Goal: Task Accomplishment & Management: Complete application form

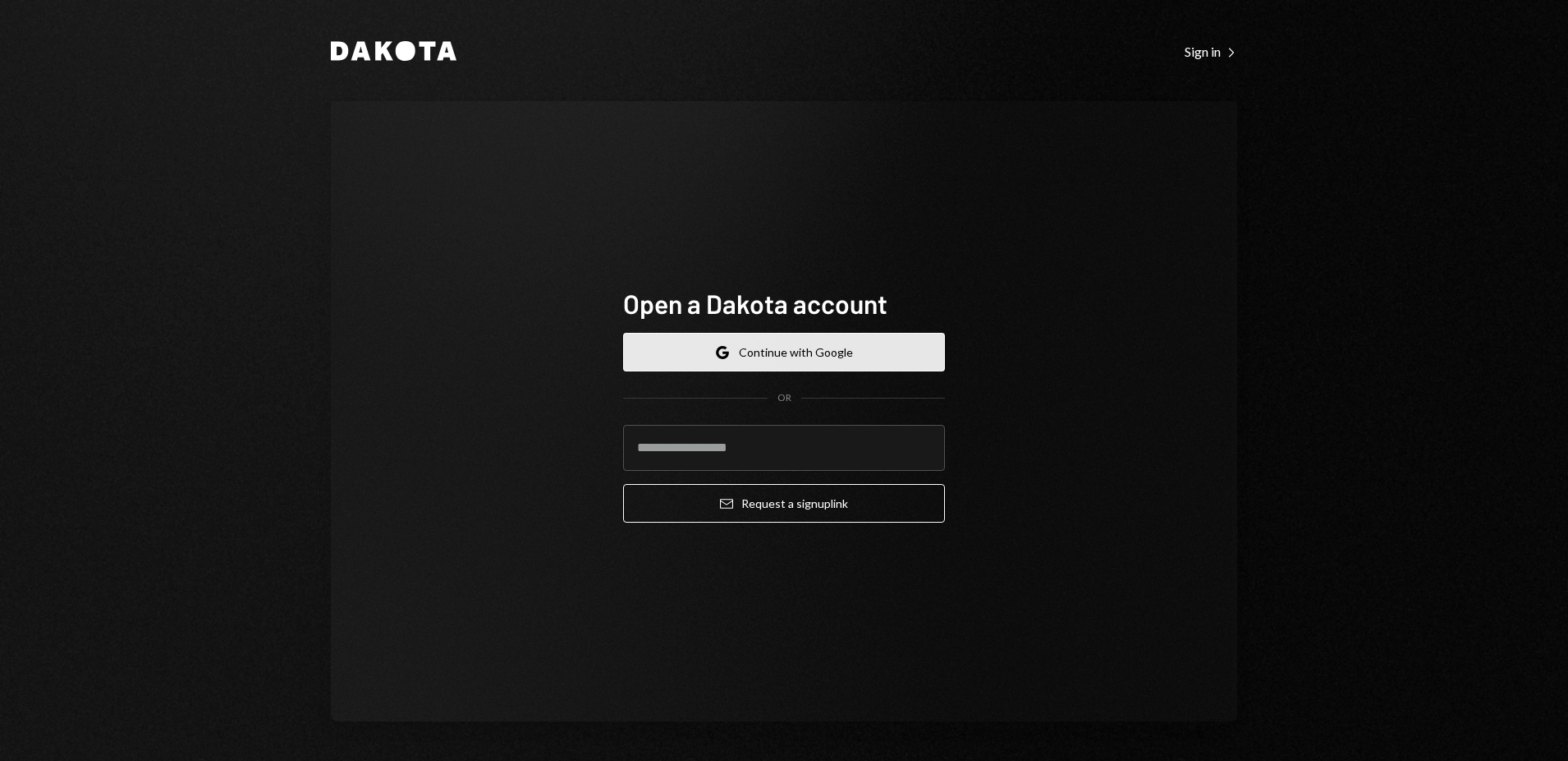
click at [771, 350] on button "Google Continue with Google" at bounding box center [784, 352] width 322 height 39
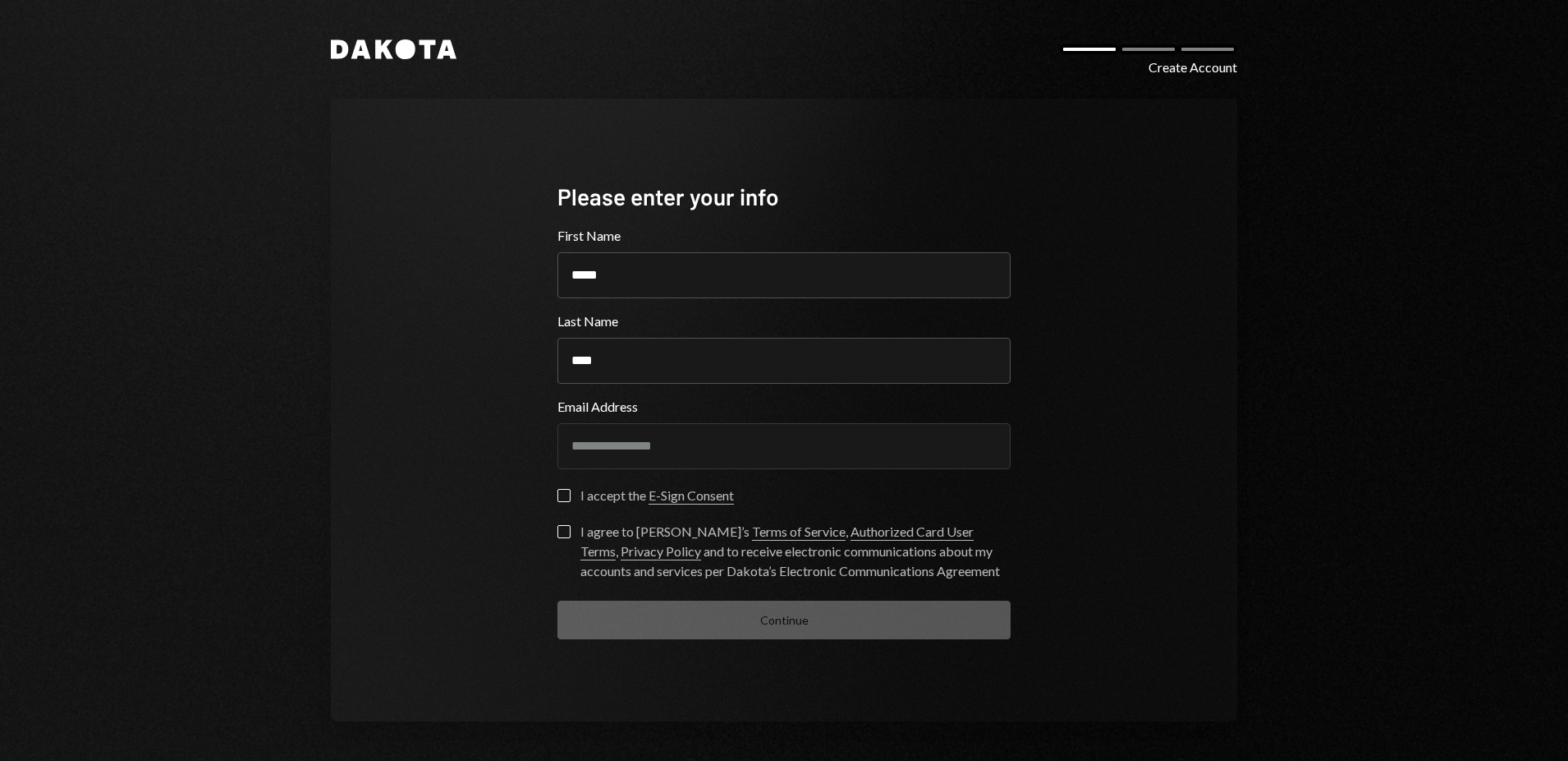
click at [568, 498] on button "I accept the E-Sign Consent" at bounding box center [564, 495] width 14 height 14
click at [564, 527] on button "I agree to Dakota’s Terms of Service , Authorized Card User Terms , Privacy Pol…" at bounding box center [564, 532] width 14 height 14
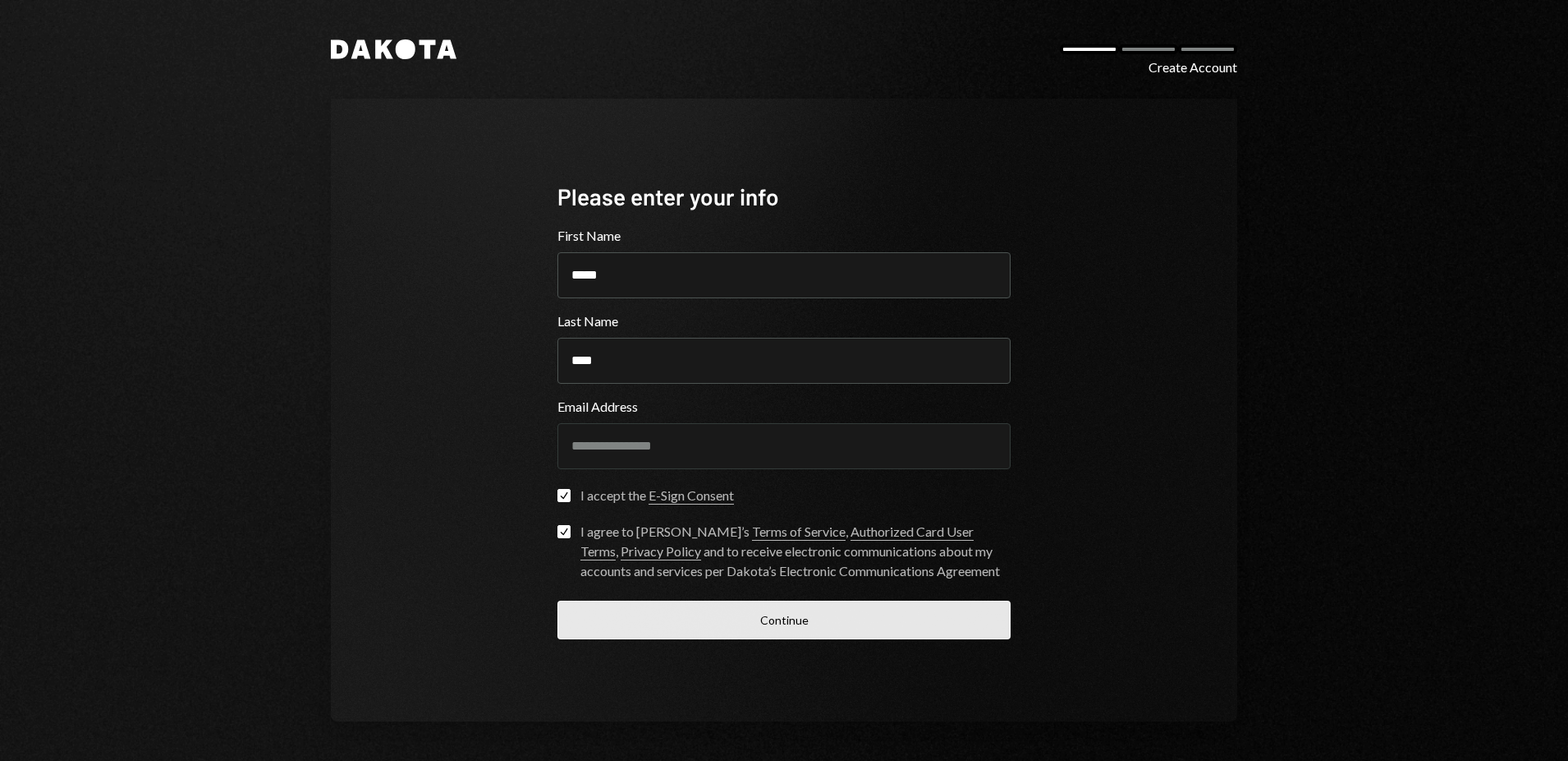
click at [830, 631] on button "Continue" at bounding box center [784, 620] width 454 height 39
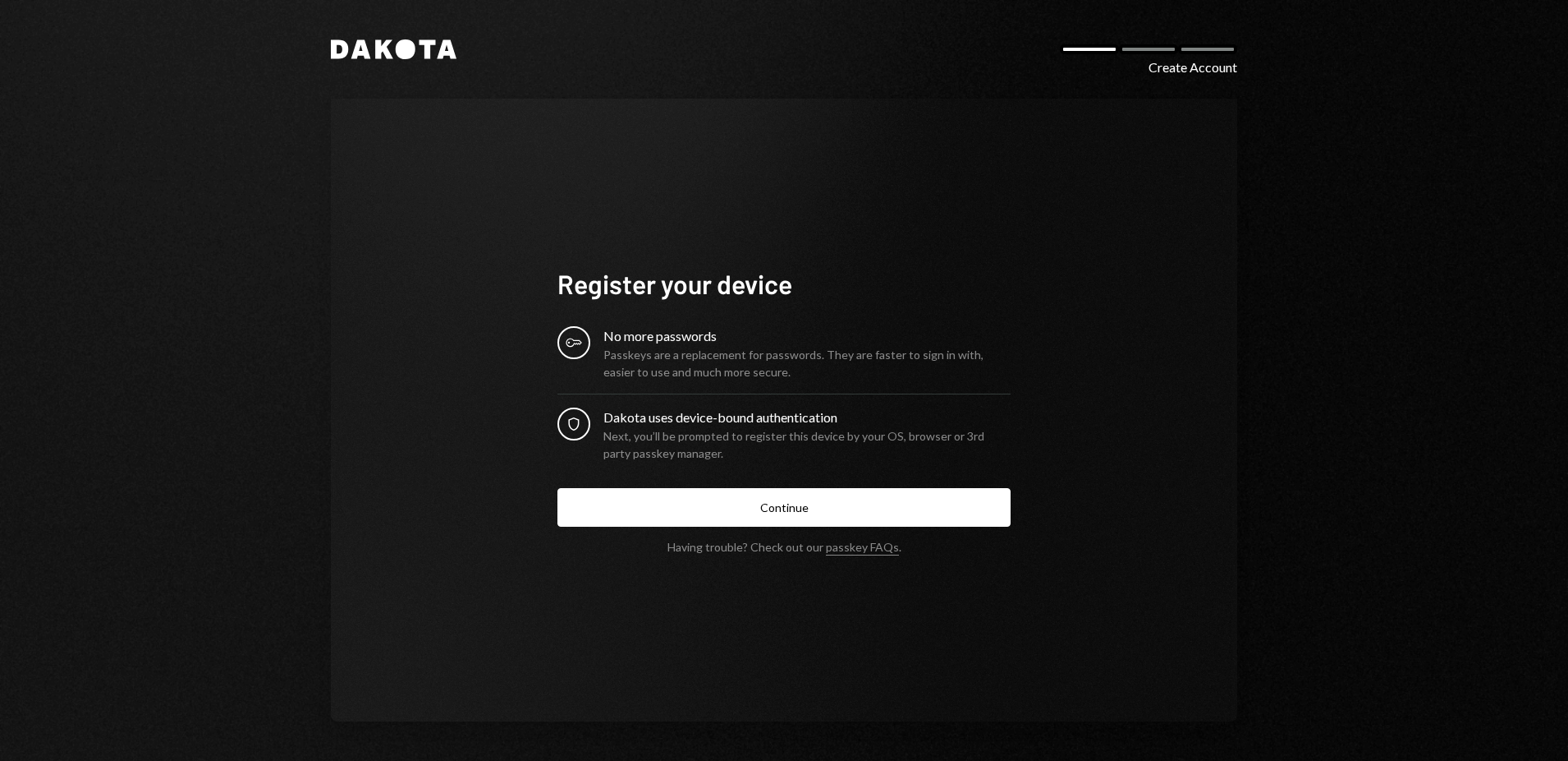
drag, startPoint x: 608, startPoint y: 341, endPoint x: 745, endPoint y: 342, distance: 137.0
click at [745, 342] on div "No more passwords" at bounding box center [806, 335] width 407 height 19
drag, startPoint x: 620, startPoint y: 363, endPoint x: 789, endPoint y: 367, distance: 169.0
click at [789, 367] on div "Passkeys are a replacement for passwords. They are faster to sign in with, easi…" at bounding box center [806, 363] width 407 height 35
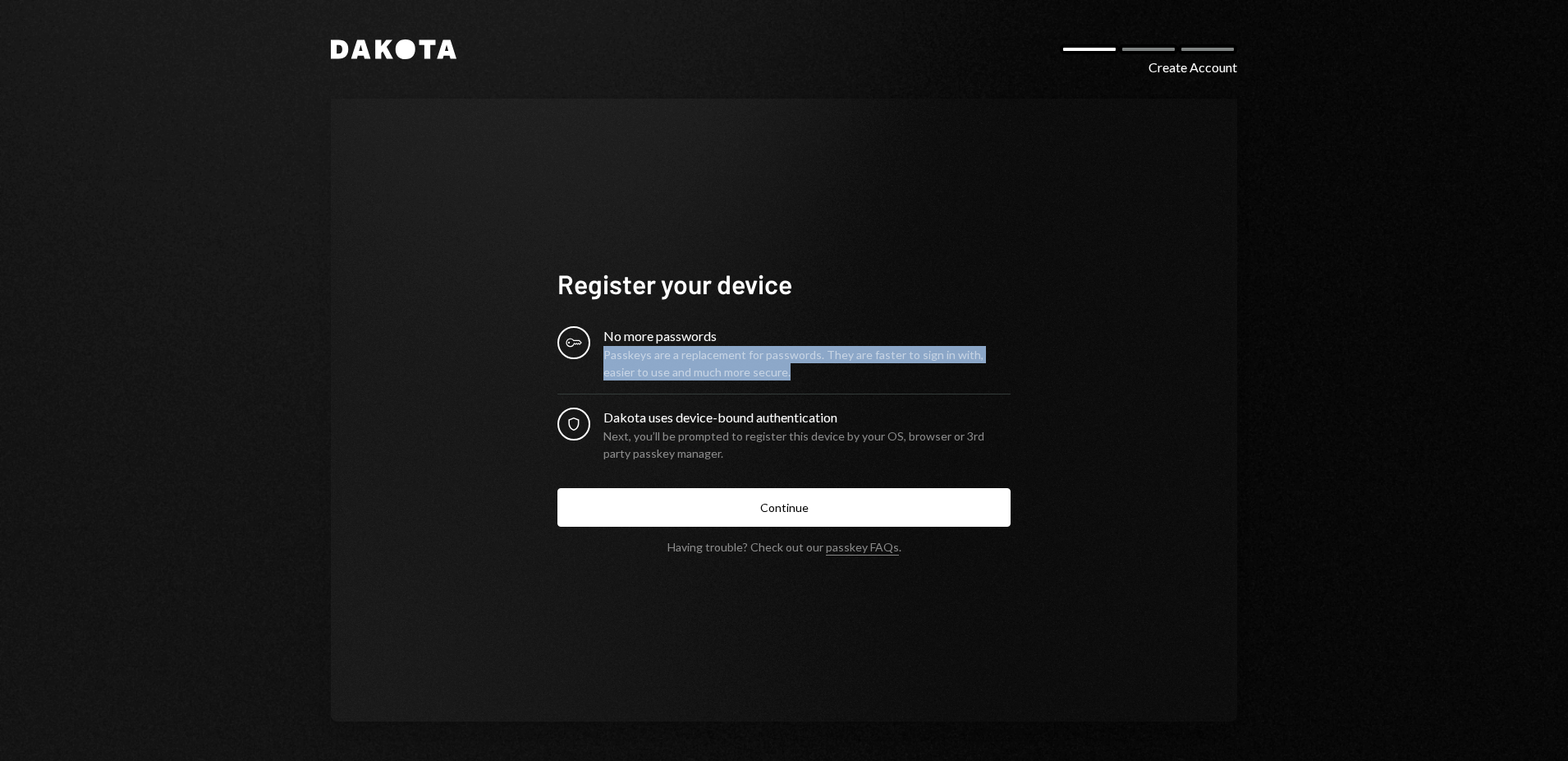
drag, startPoint x: 773, startPoint y: 376, endPoint x: 598, endPoint y: 351, distance: 176.8
click at [598, 351] on div "Key No more passwords Passkeys are a replacement for passwords. They are faster…" at bounding box center [784, 353] width 454 height 54
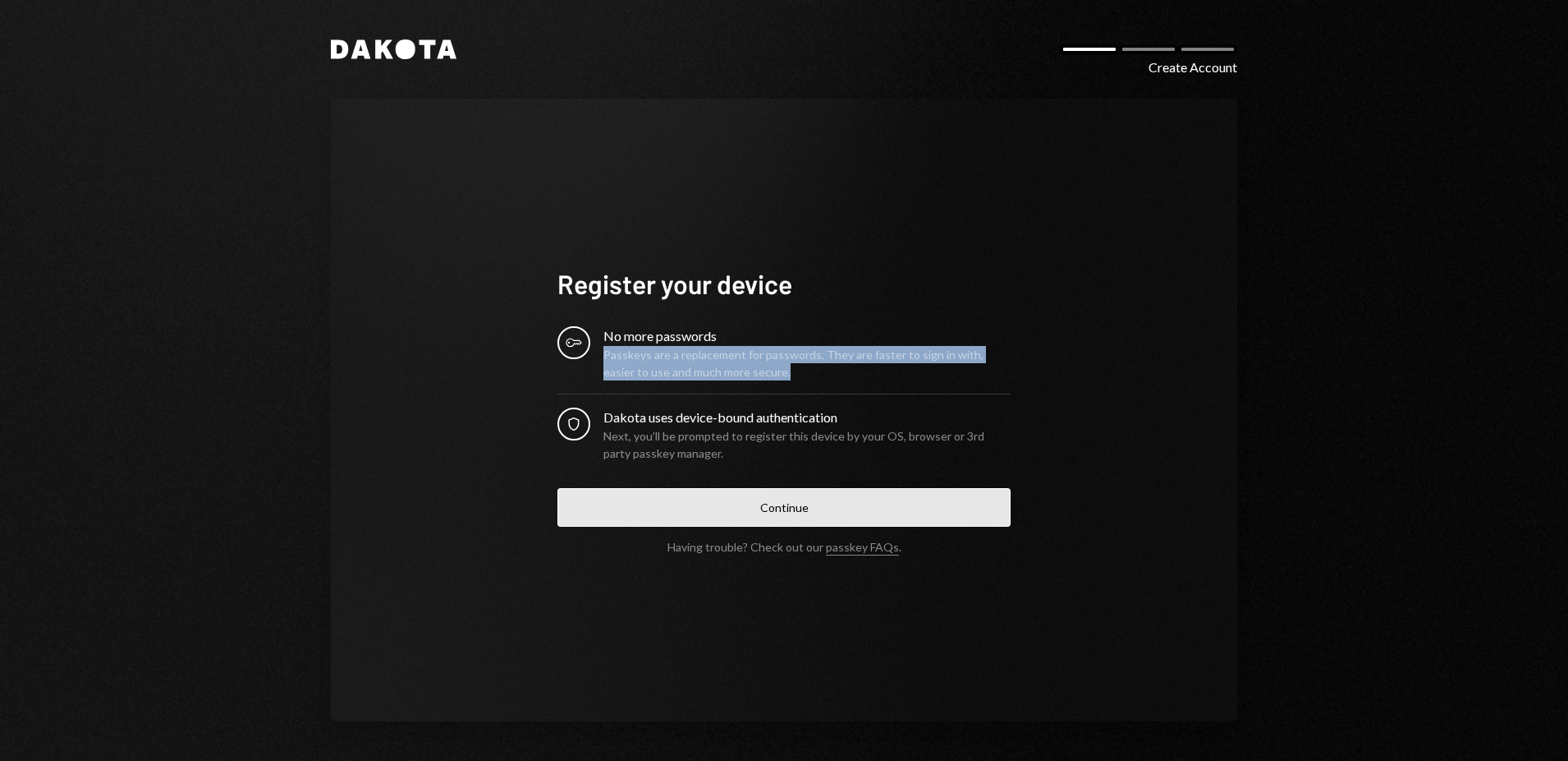
click at [859, 523] on button "Continue" at bounding box center [784, 507] width 454 height 39
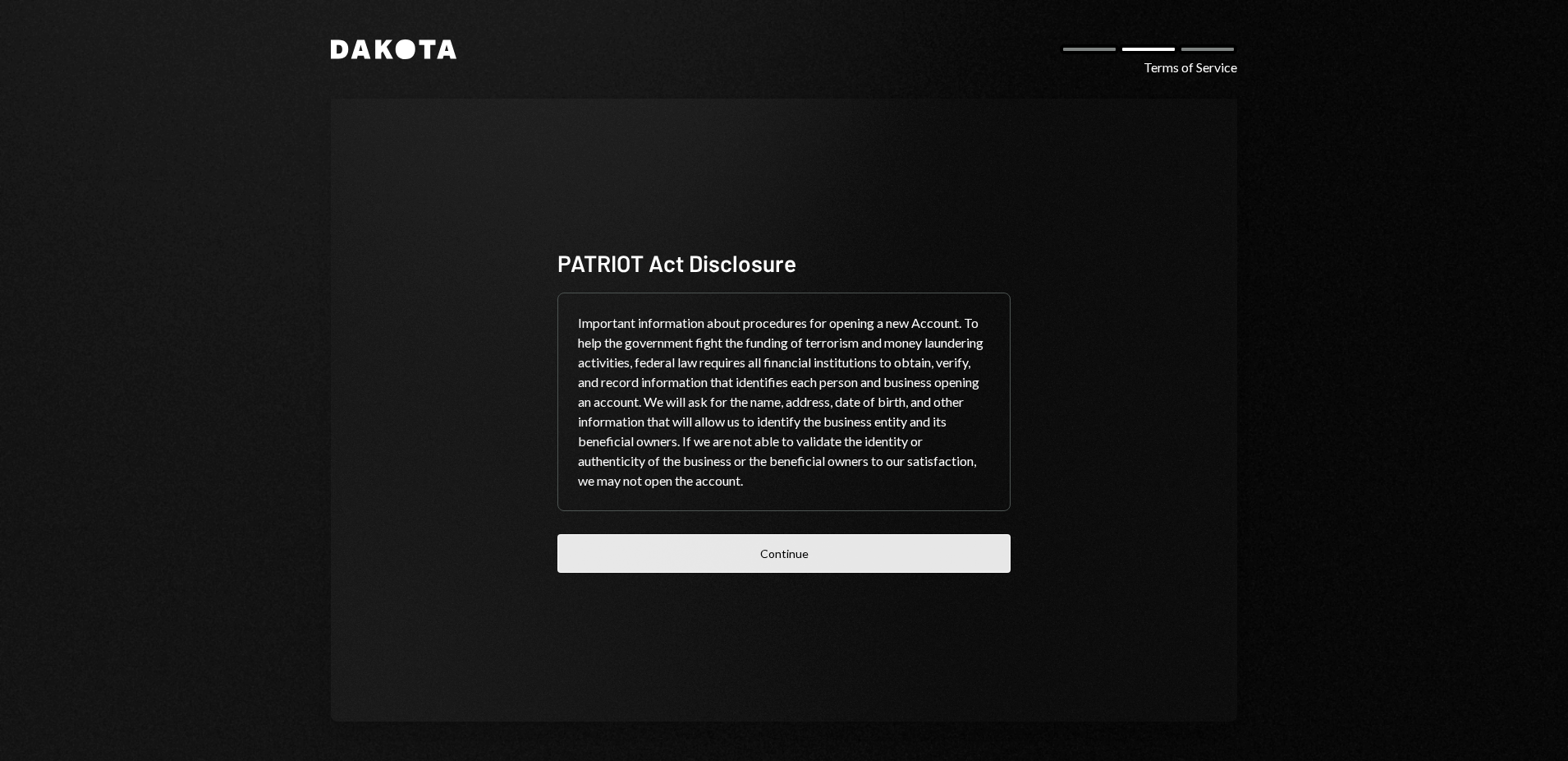
click at [837, 557] on button "Continue" at bounding box center [784, 554] width 454 height 39
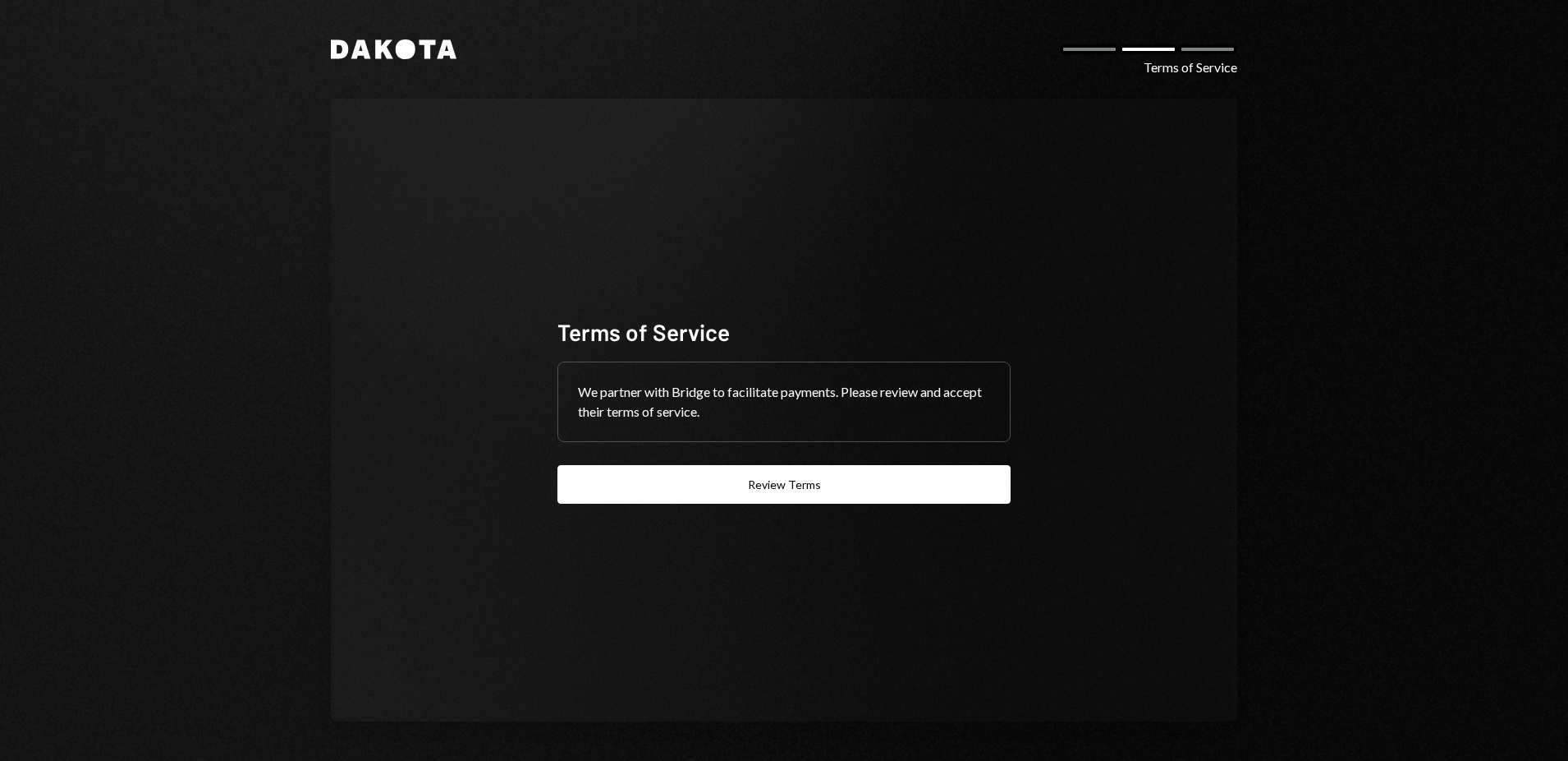
click at [685, 411] on div "We partner with Bridge to facilitate payments. Please review and accept their t…" at bounding box center [784, 401] width 452 height 79
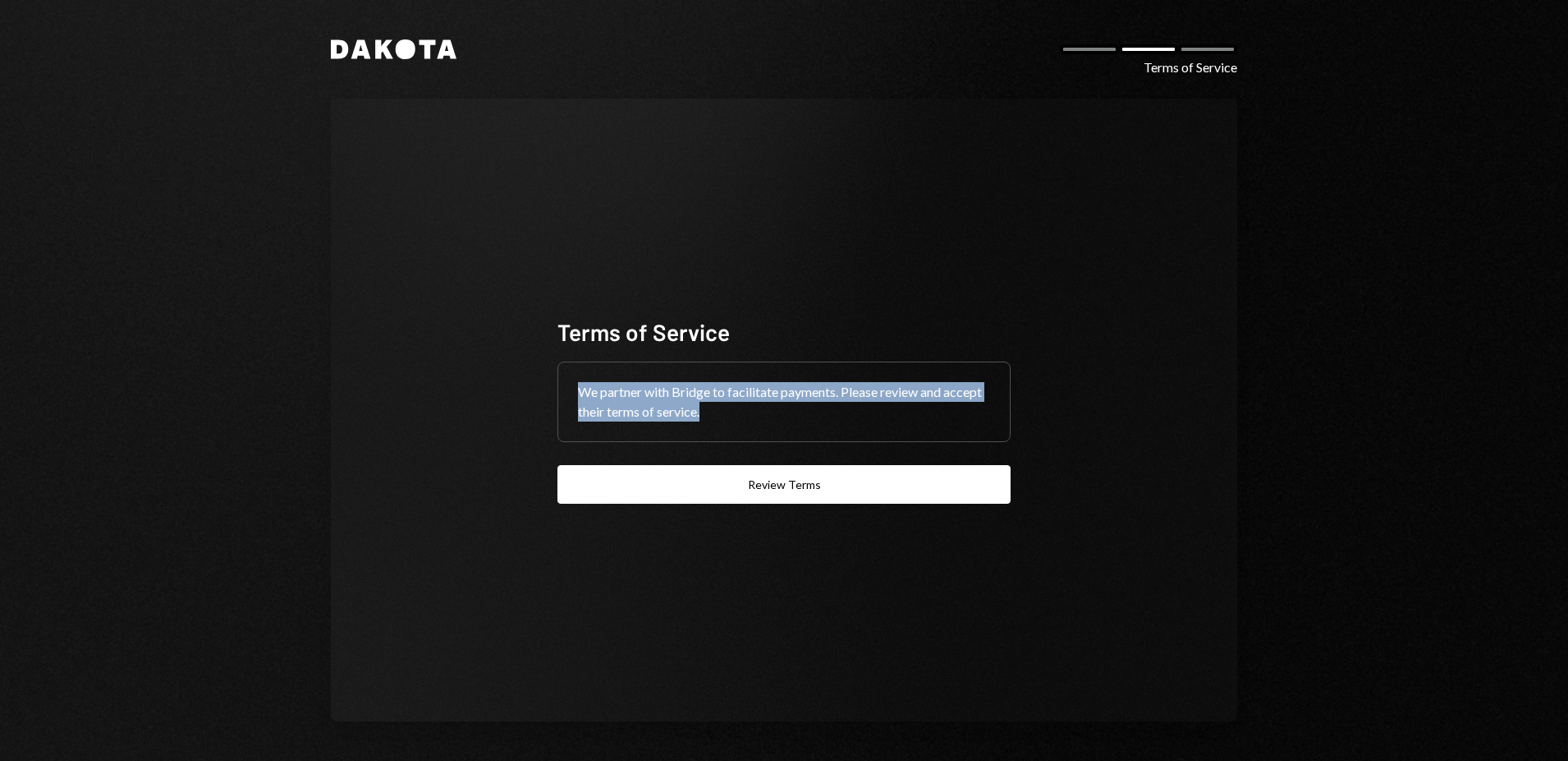
drag, startPoint x: 580, startPoint y: 394, endPoint x: 802, endPoint y: 416, distance: 223.1
click at [802, 416] on div "We partner with Bridge to facilitate payments. Please review and accept their t…" at bounding box center [784, 401] width 452 height 79
click at [793, 487] on button "Review Terms" at bounding box center [784, 484] width 454 height 39
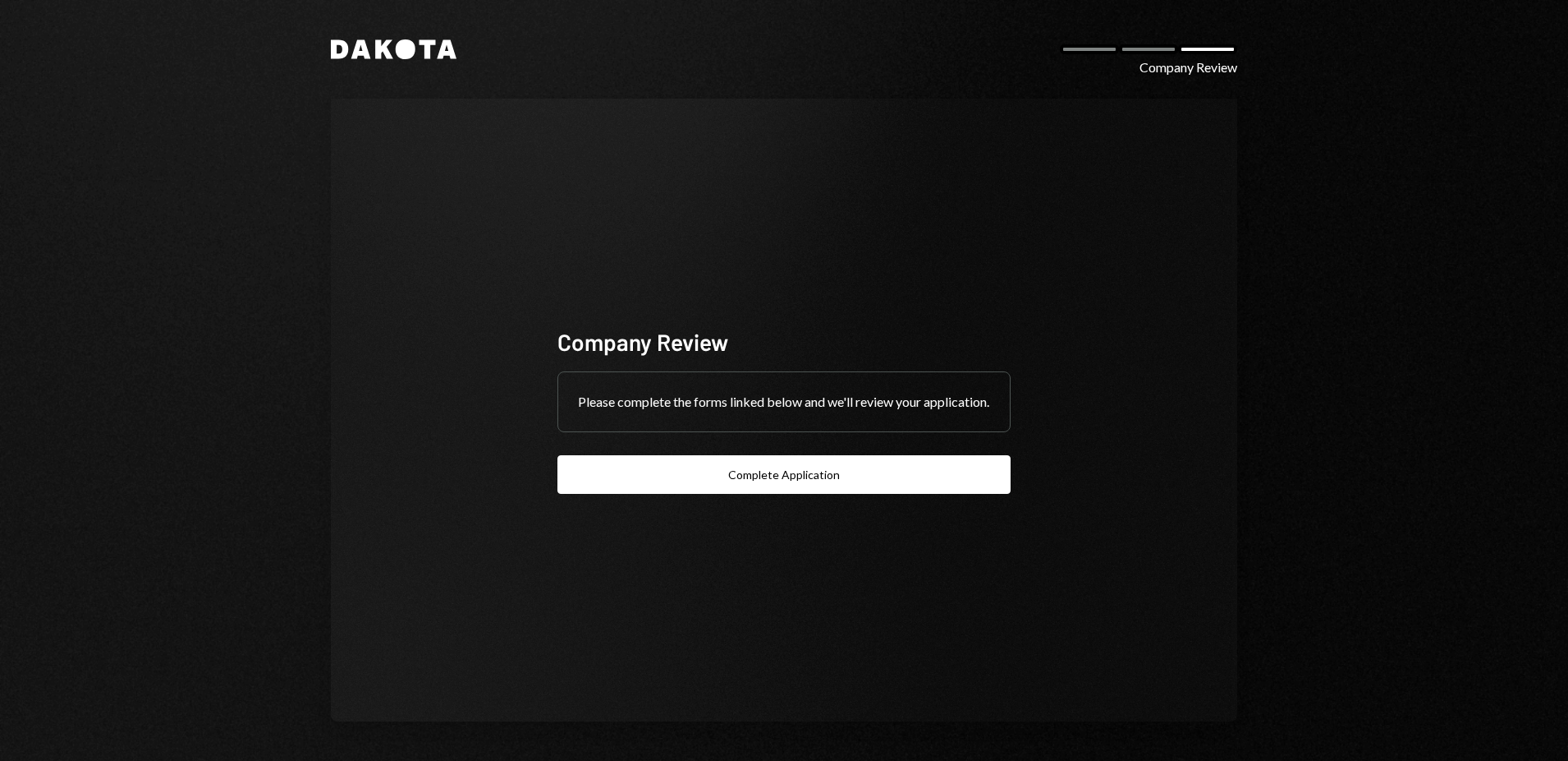
click at [391, 59] on div "Dakota Company Review Company Review Please complete the forms linked below and…" at bounding box center [784, 380] width 985 height 761
click at [390, 52] on icon "Dakota" at bounding box center [393, 49] width 125 height 19
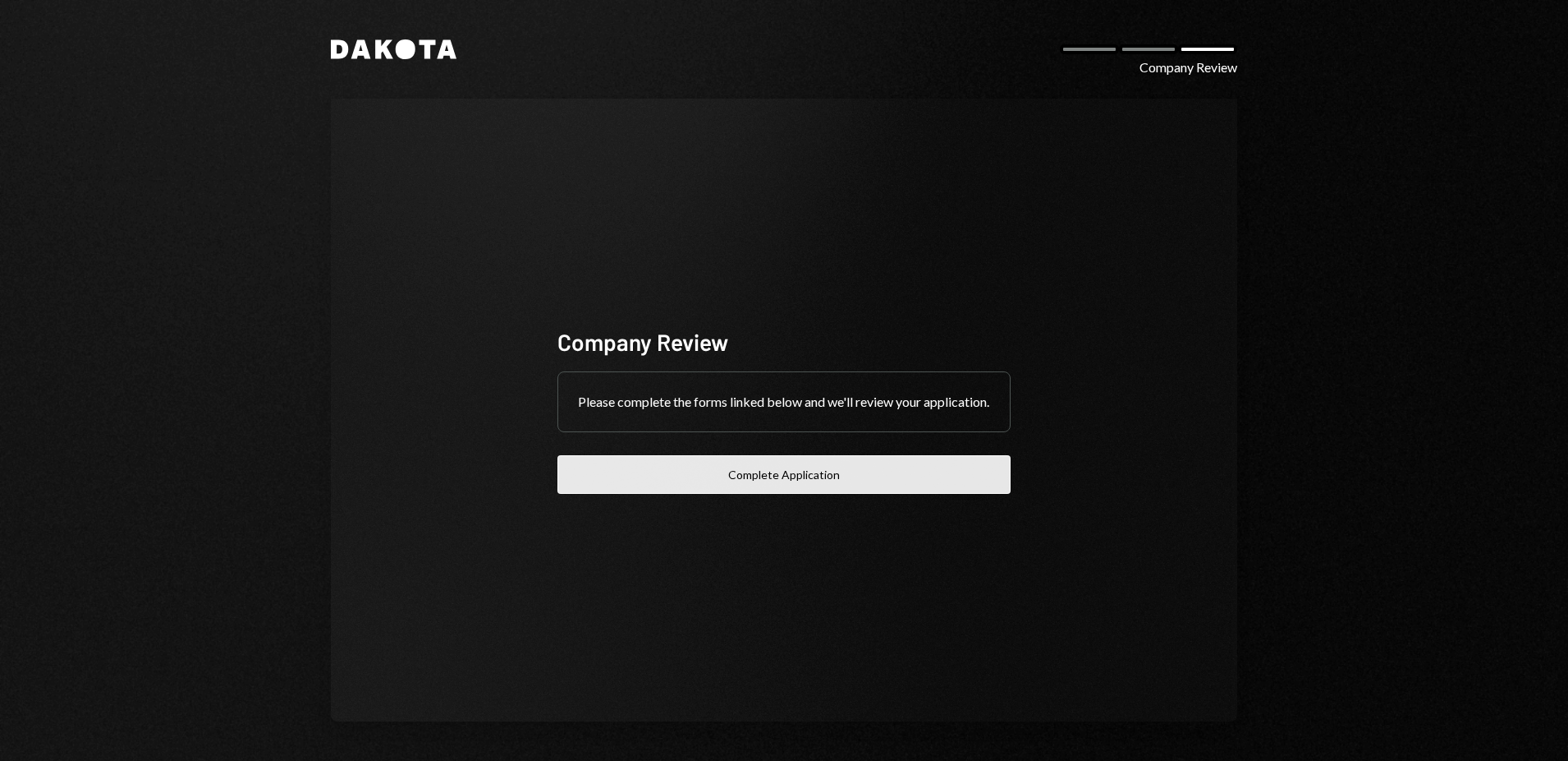
click at [814, 494] on button "Complete Application" at bounding box center [784, 475] width 454 height 39
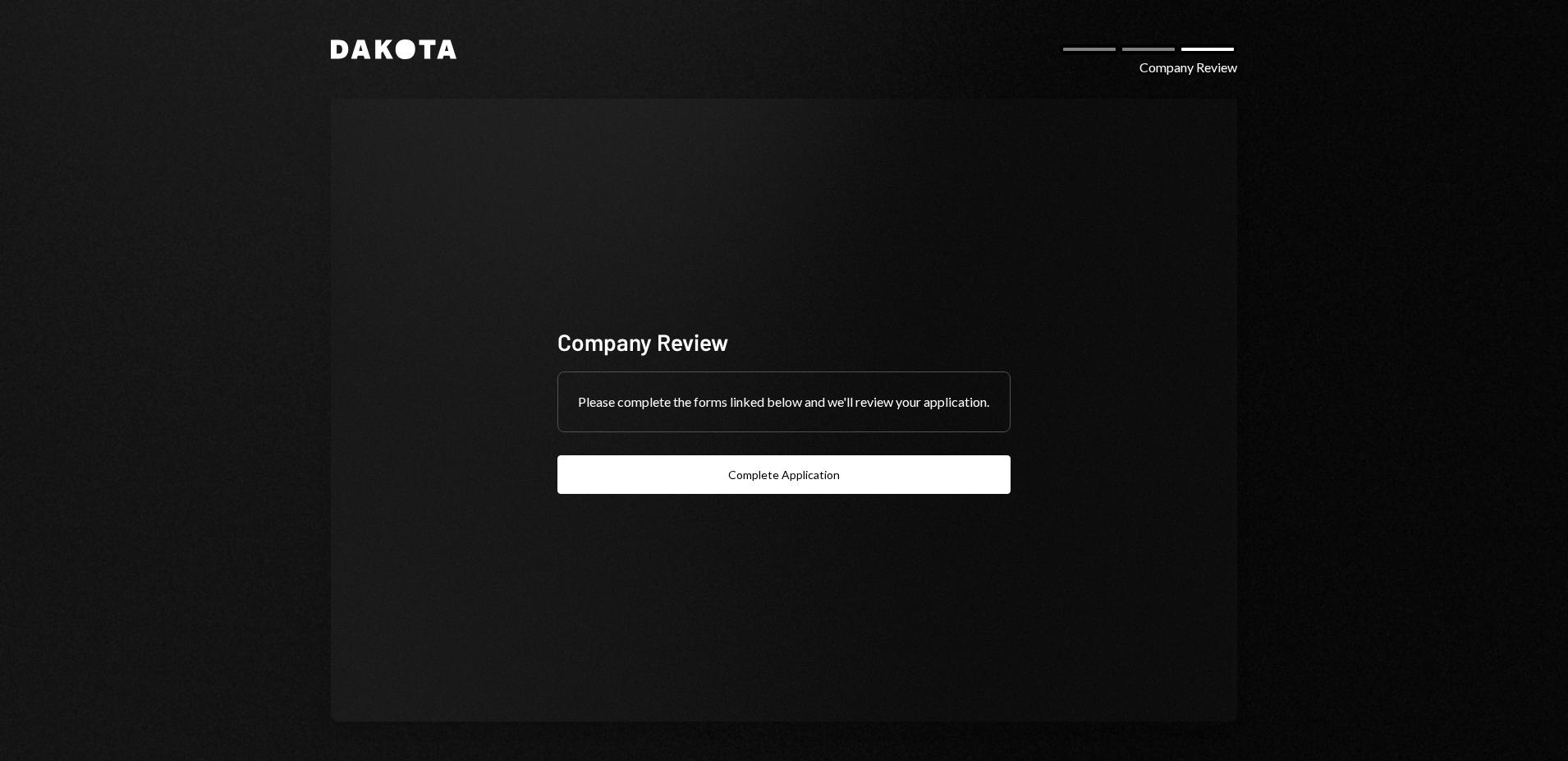
click at [442, 52] on icon at bounding box center [446, 50] width 19 height 19
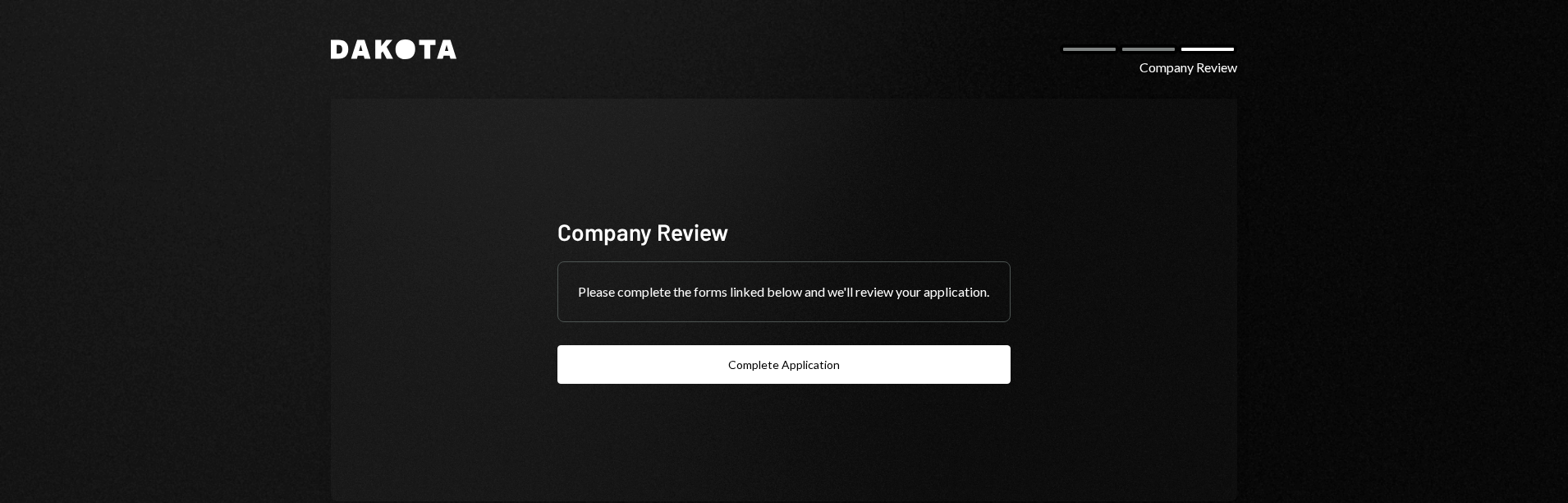
click at [172, 303] on div "Dakota Company Review Company Review Please complete the forms linked below and…" at bounding box center [784, 252] width 1568 height 503
